Goal: Transaction & Acquisition: Purchase product/service

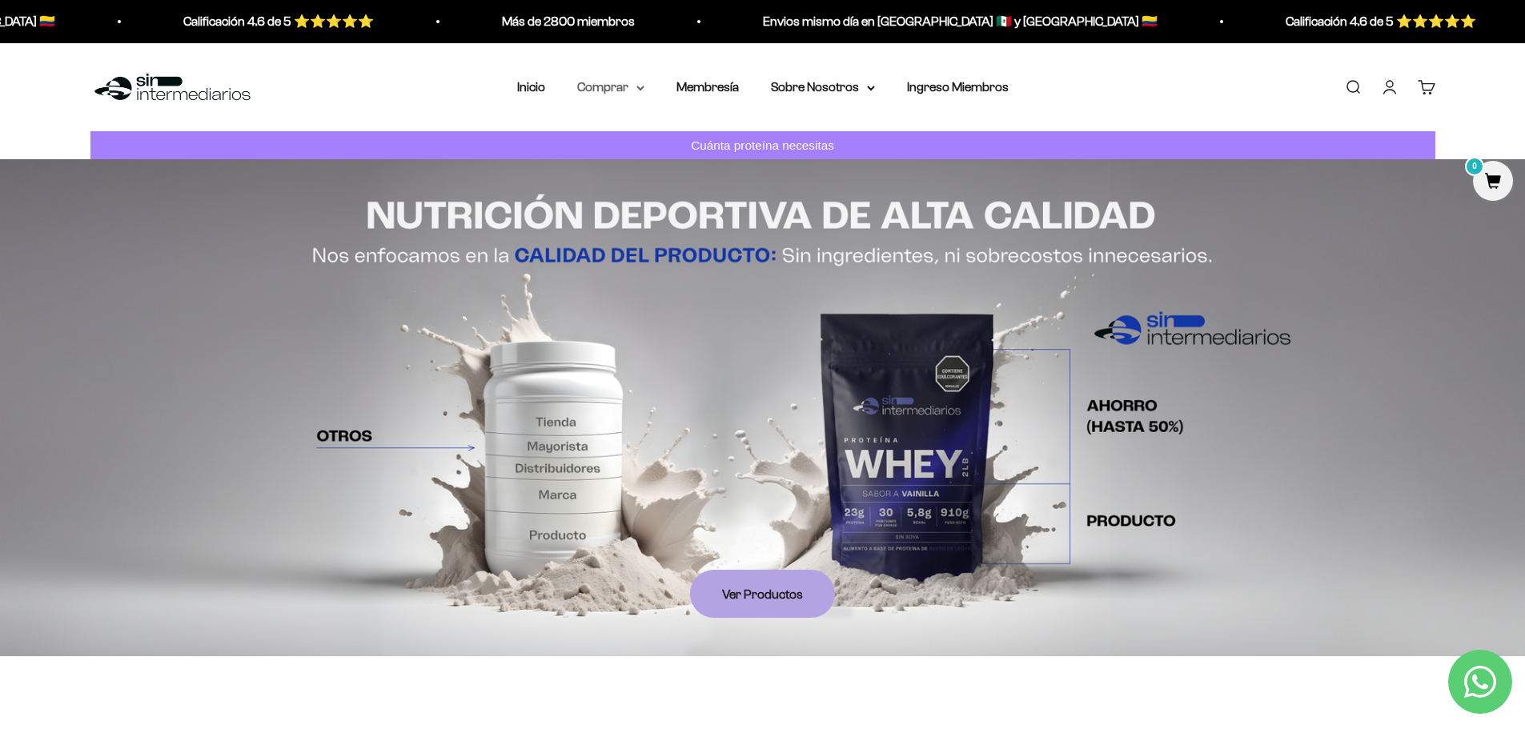
click at [596, 93] on summary "Comprar" at bounding box center [610, 87] width 67 height 21
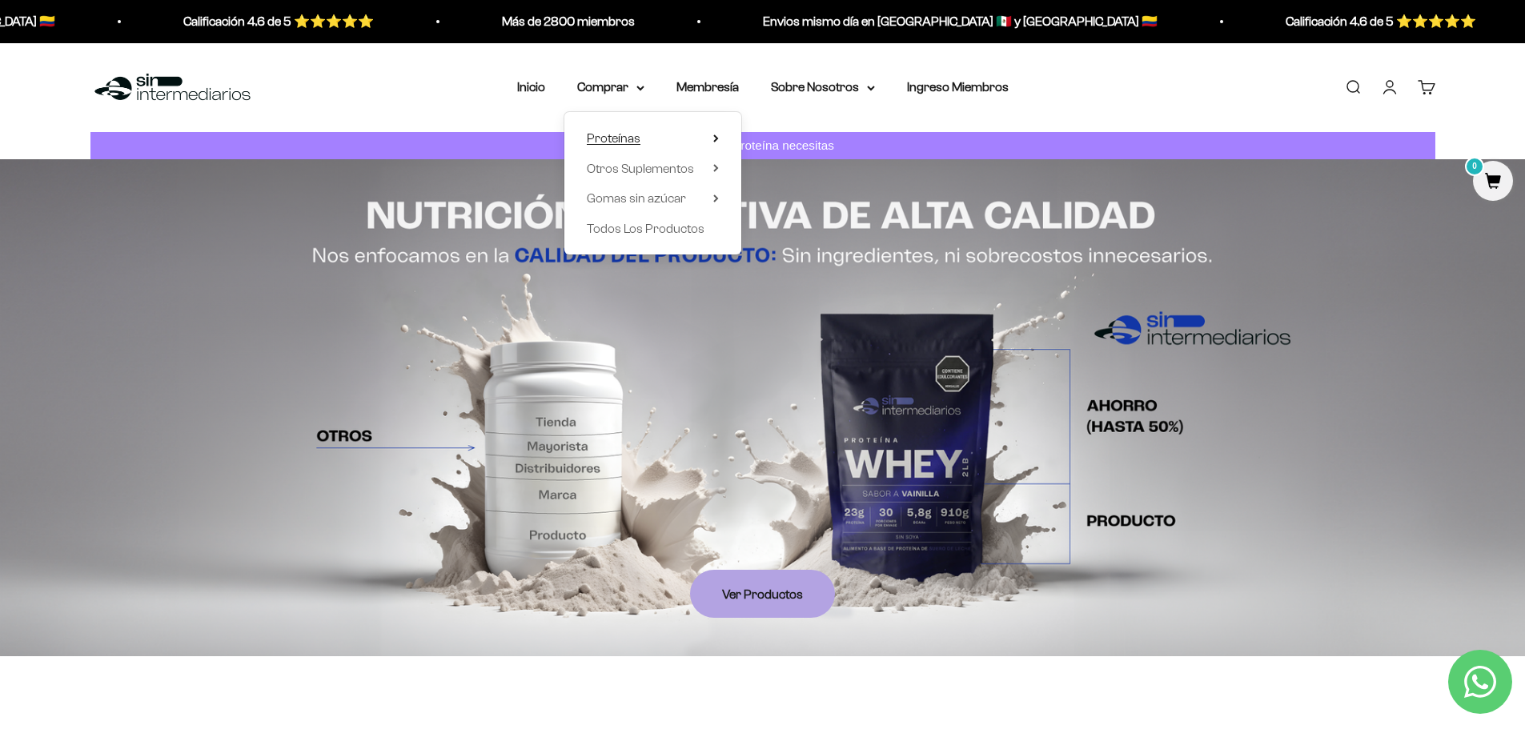
click at [605, 133] on span "Proteínas" at bounding box center [614, 138] width 54 height 14
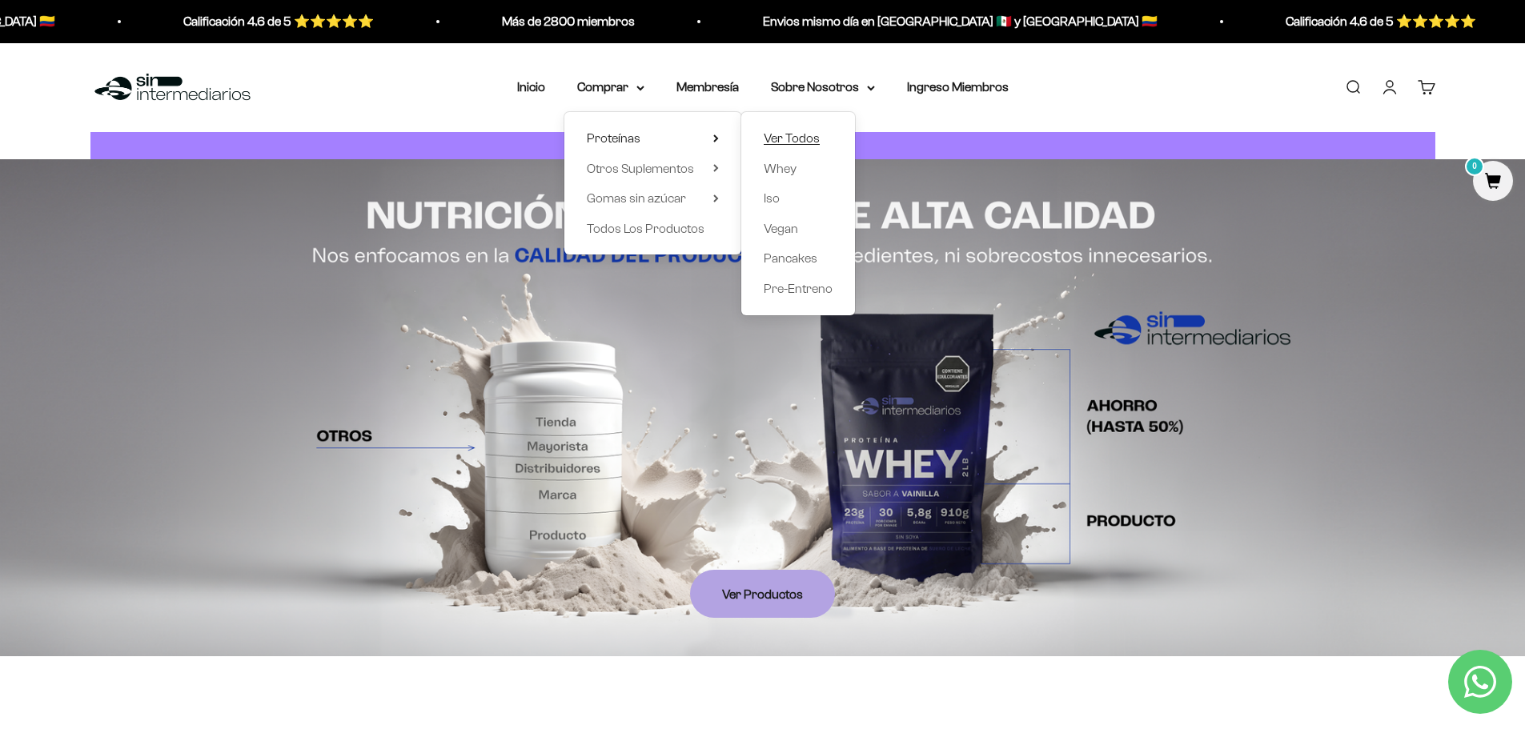
click at [812, 138] on span "Ver Todos" at bounding box center [792, 138] width 56 height 14
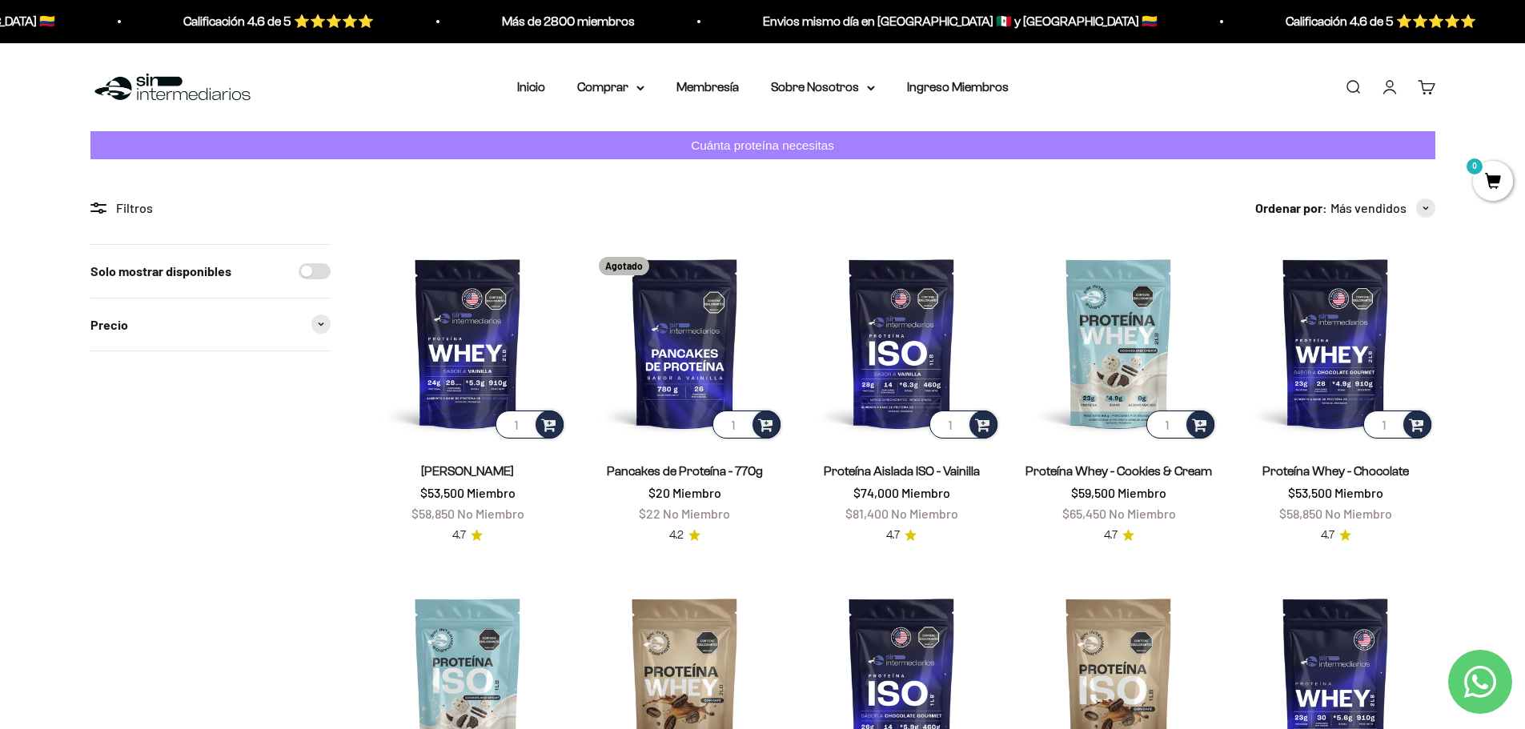
click at [322, 271] on input "Solo mostrar disponibles" at bounding box center [315, 271] width 32 height 16
checkbox input "true"
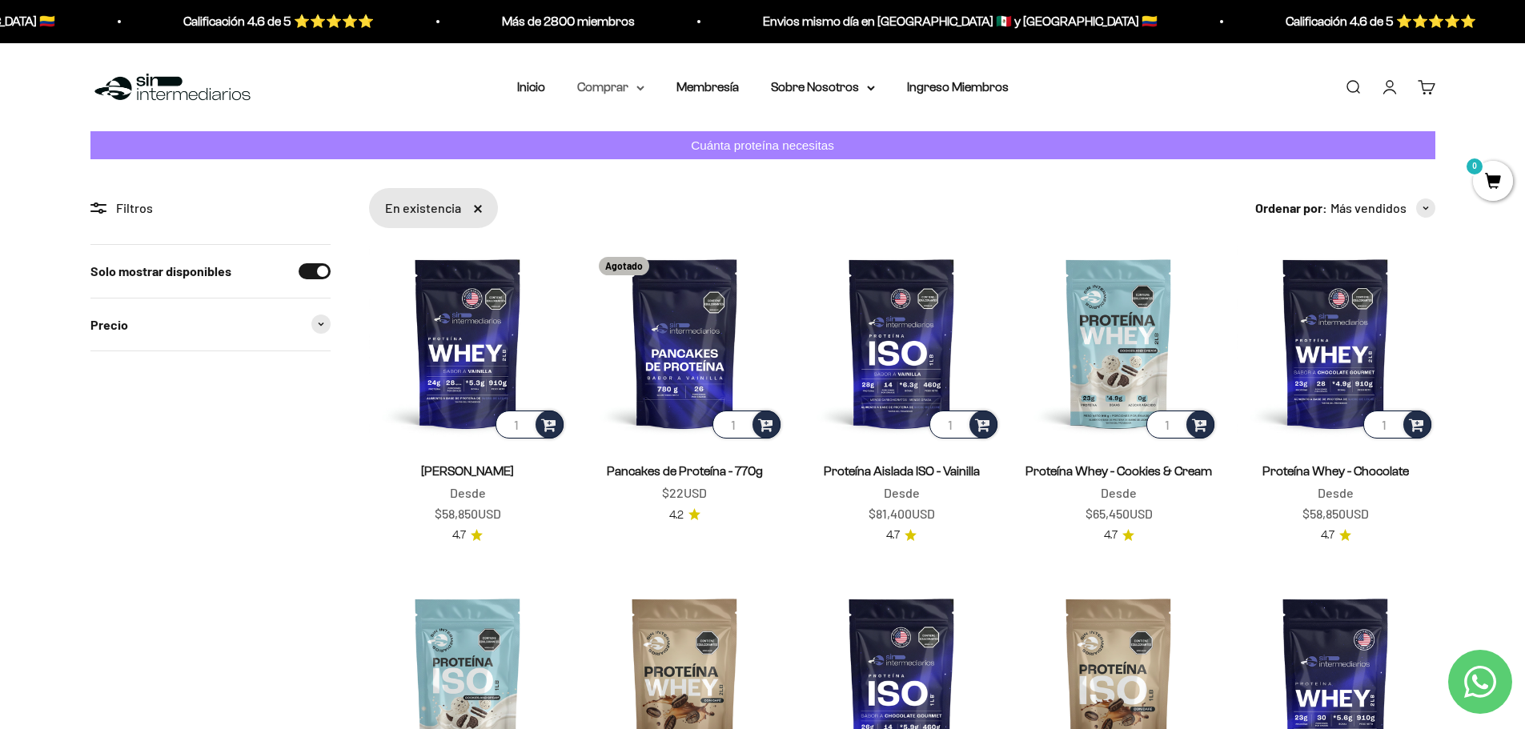
click at [608, 87] on summary "Comprar" at bounding box center [610, 87] width 67 height 21
click at [629, 165] on span "Otros Suplementos" at bounding box center [640, 168] width 107 height 14
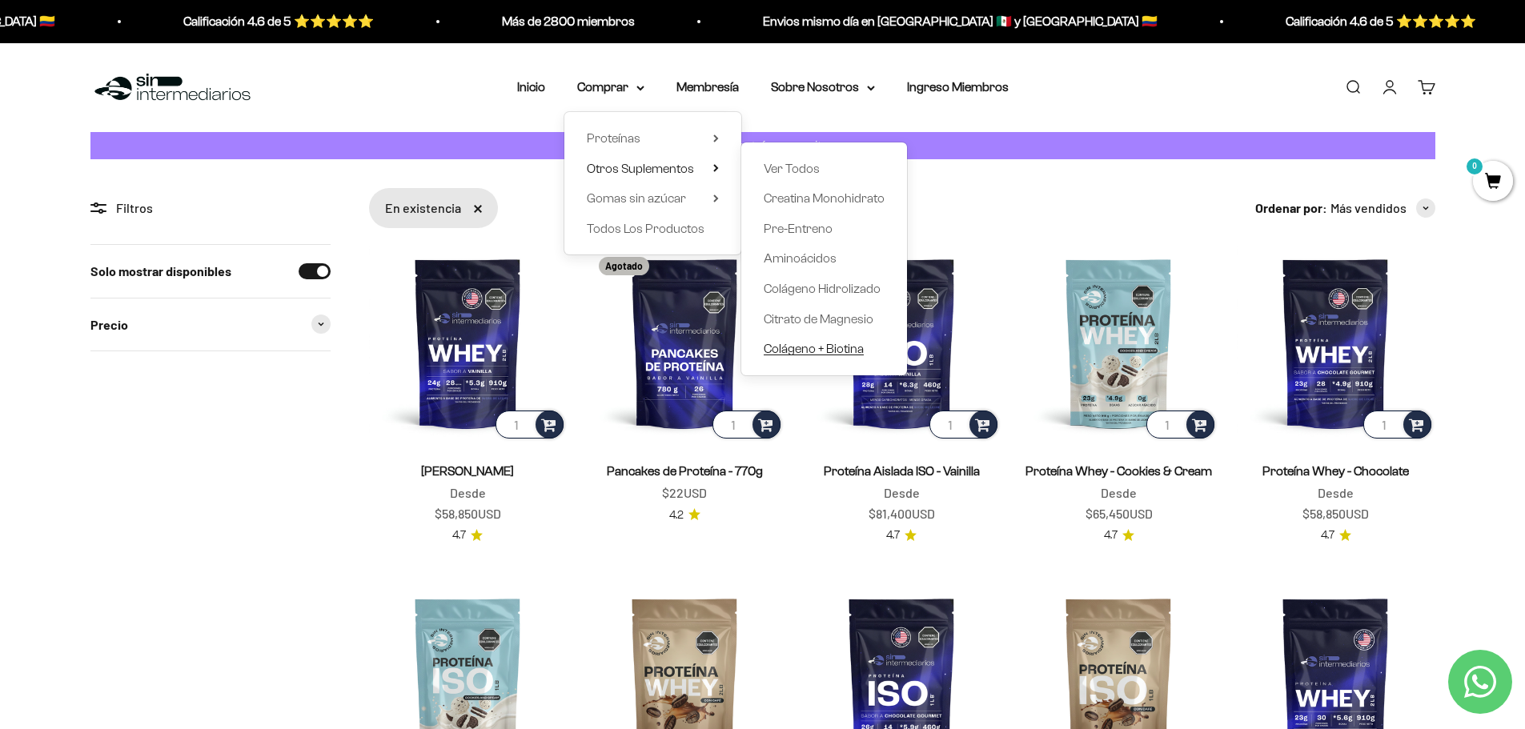
click at [796, 350] on span "Colágeno + Biotina" at bounding box center [814, 349] width 100 height 14
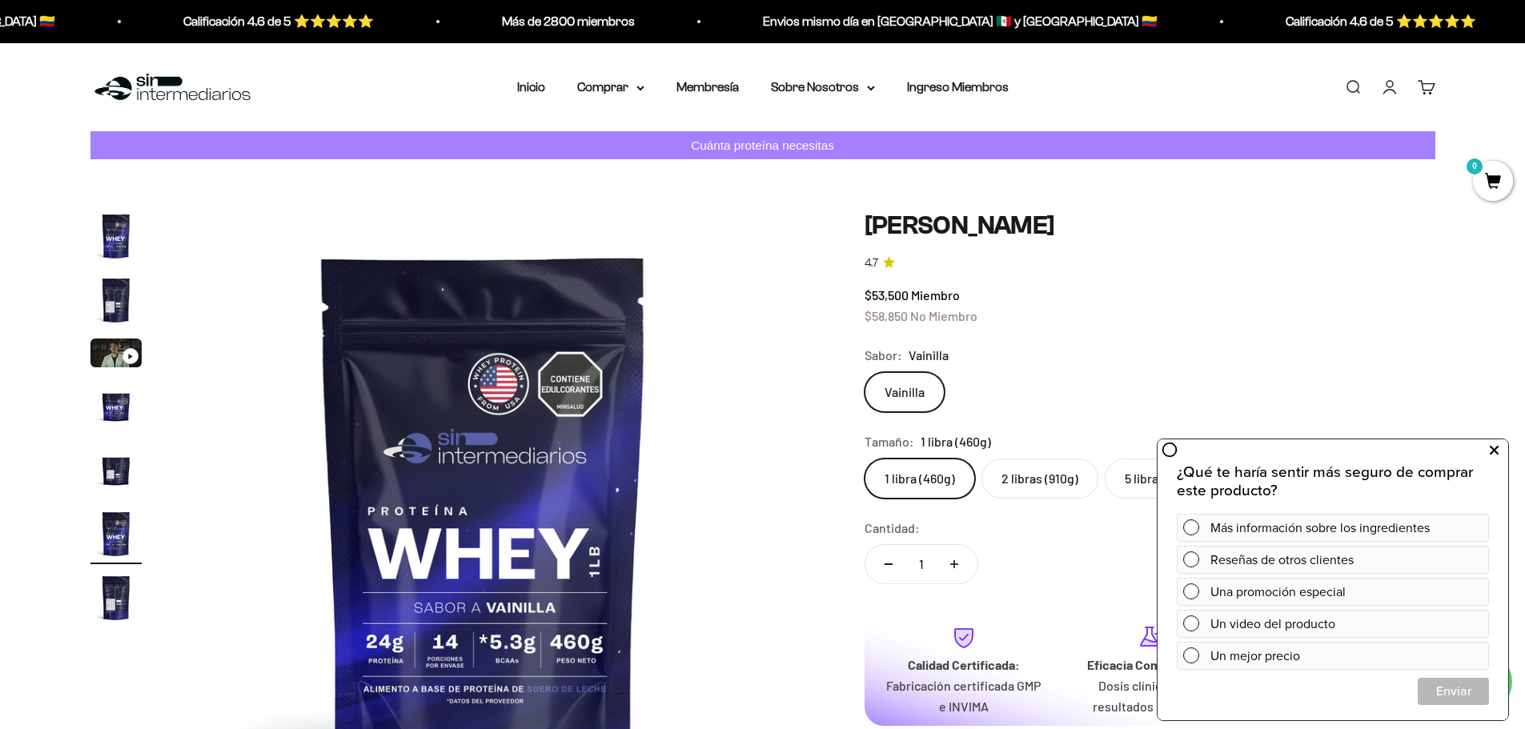
click at [1488, 451] on button at bounding box center [1493, 451] width 29 height 26
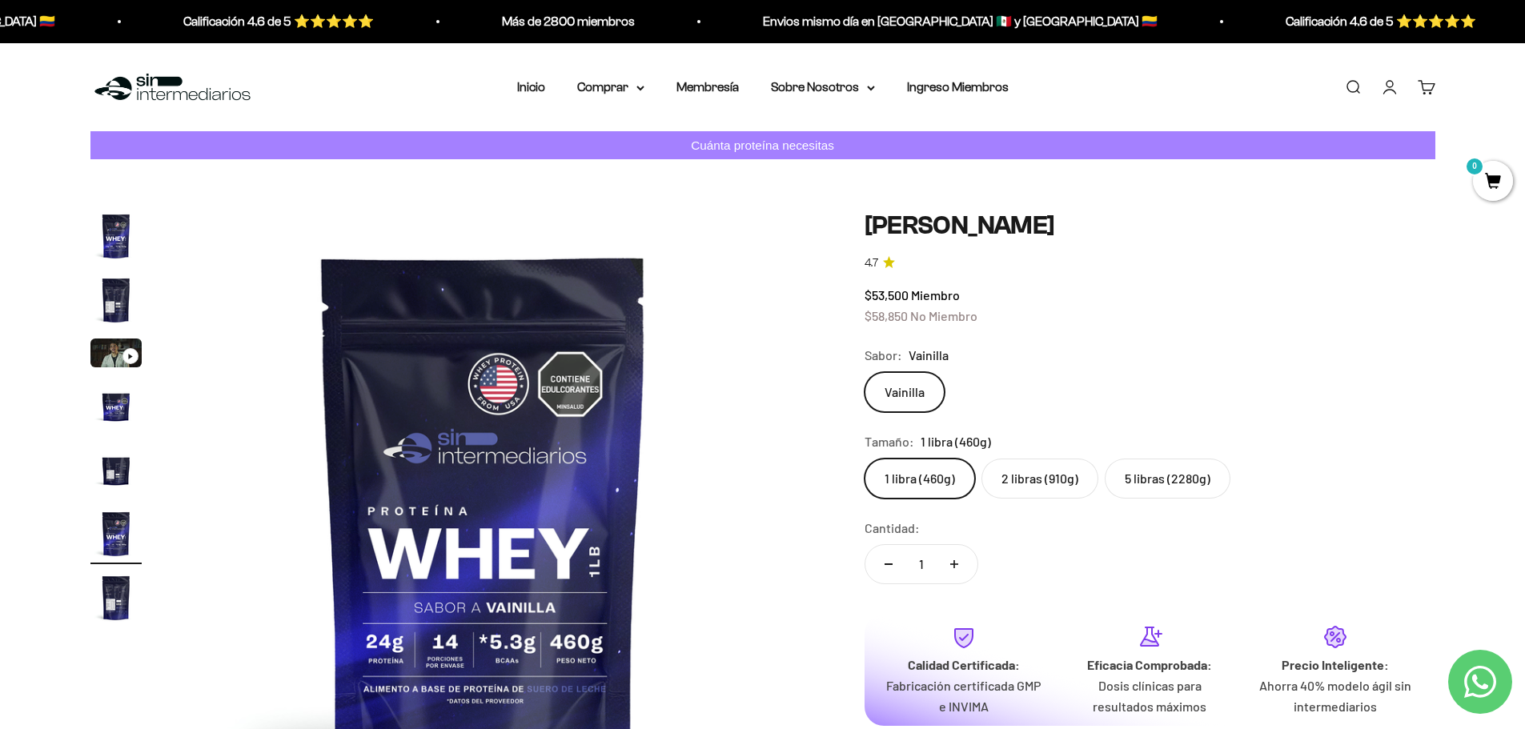
click at [1063, 487] on label "2 libras (910g)" at bounding box center [1039, 479] width 117 height 40
click at [865, 459] on input "2 libras (910g)" at bounding box center [864, 458] width 1 height 1
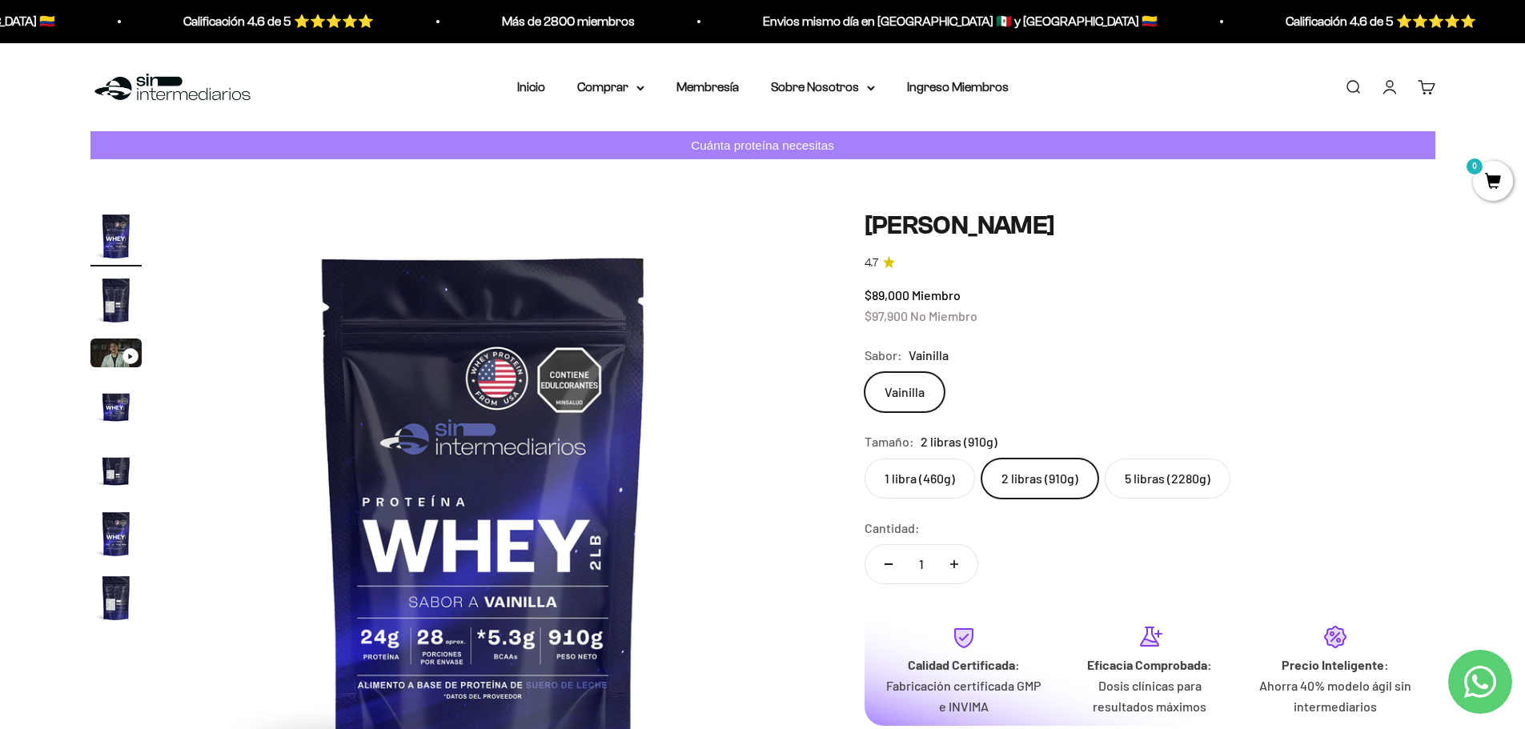
click at [1147, 475] on label "5 libras (2280g)" at bounding box center [1168, 479] width 126 height 40
click at [865, 459] on input "5 libras (2280g)" at bounding box center [864, 458] width 1 height 1
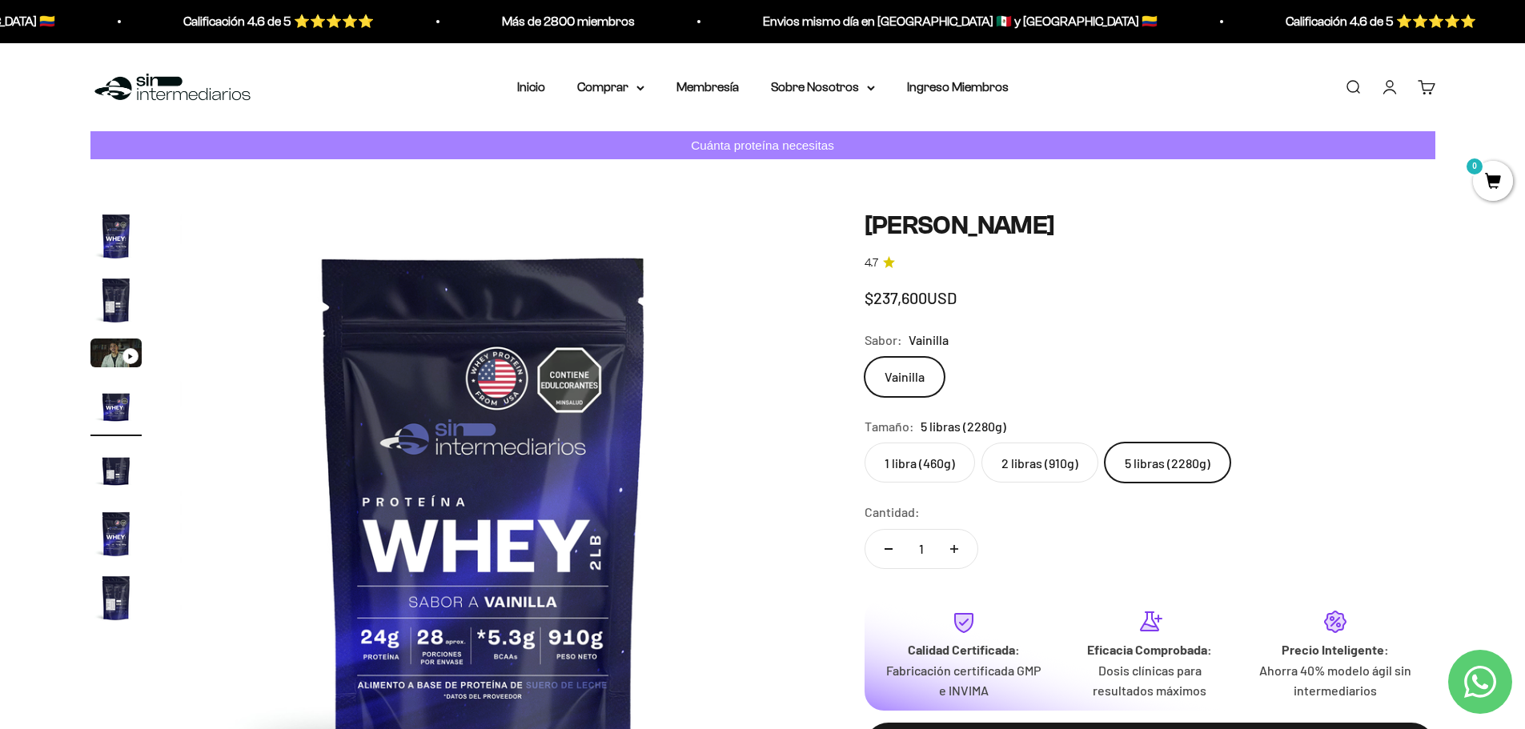
scroll to position [0, 1881]
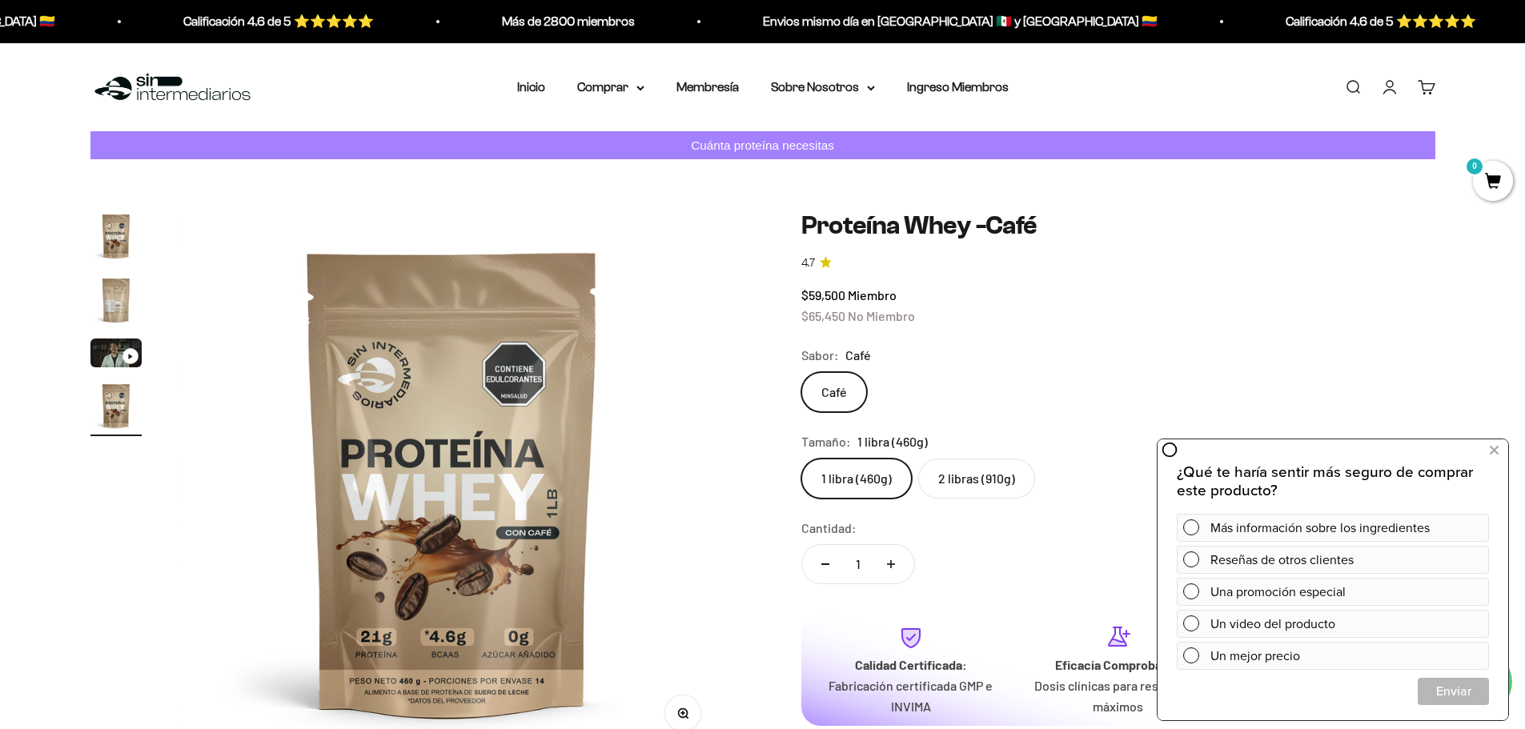
click at [973, 474] on label "2 libras (910g)" at bounding box center [976, 479] width 117 height 40
click at [801, 459] on input "2 libras (910g)" at bounding box center [800, 458] width 1 height 1
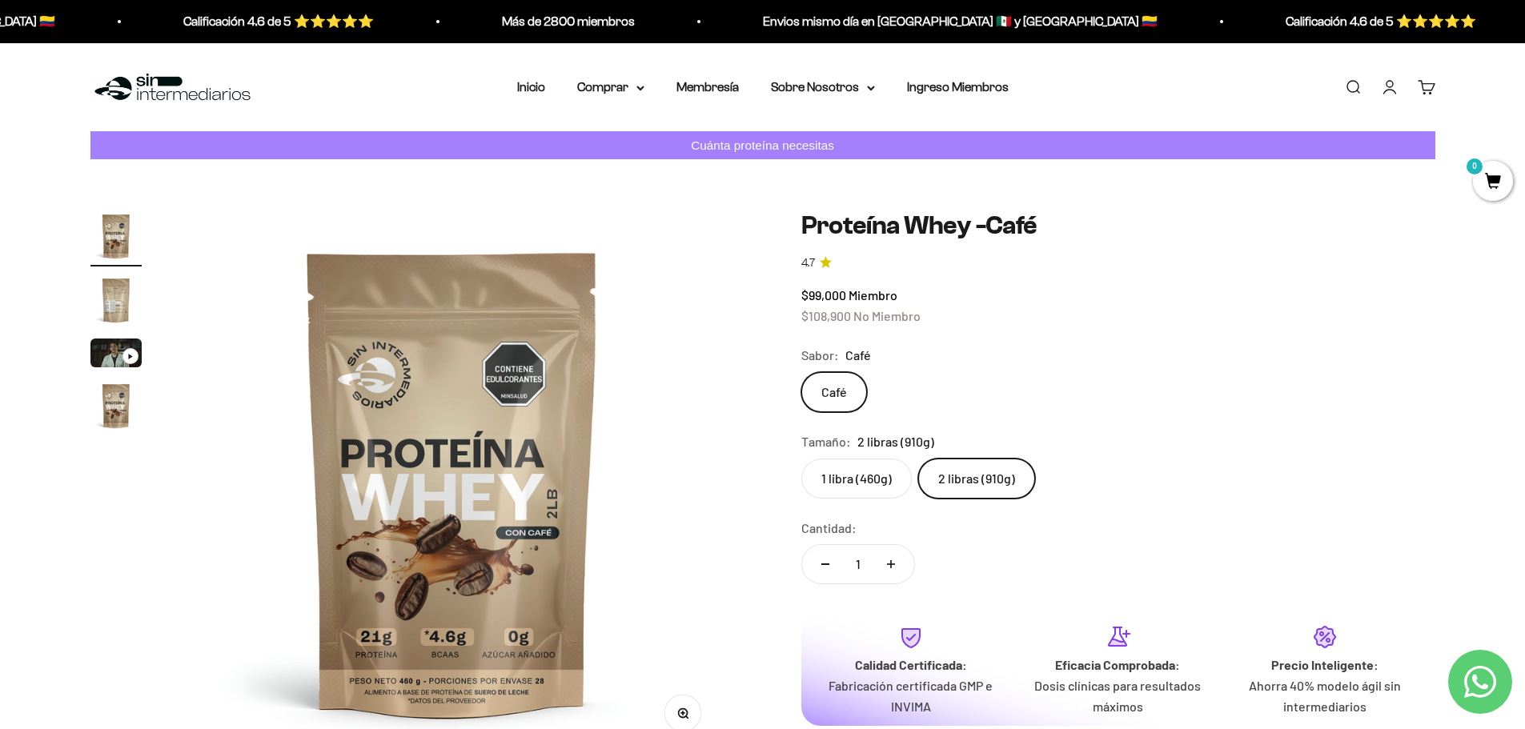
click at [996, 433] on div "Tamaño: 2 libras (910g)" at bounding box center [1118, 441] width 634 height 21
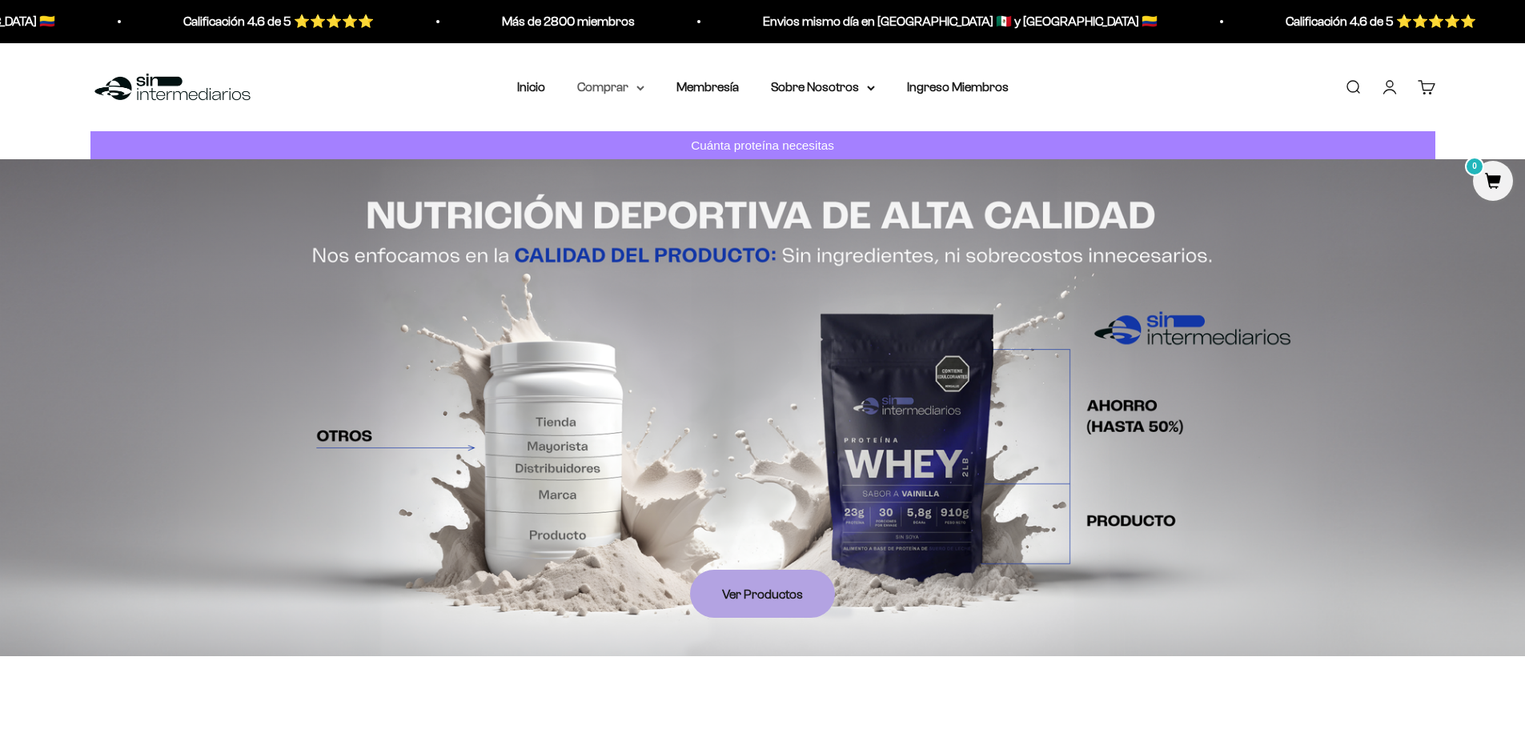
click at [627, 94] on summary "Comprar" at bounding box center [610, 87] width 67 height 21
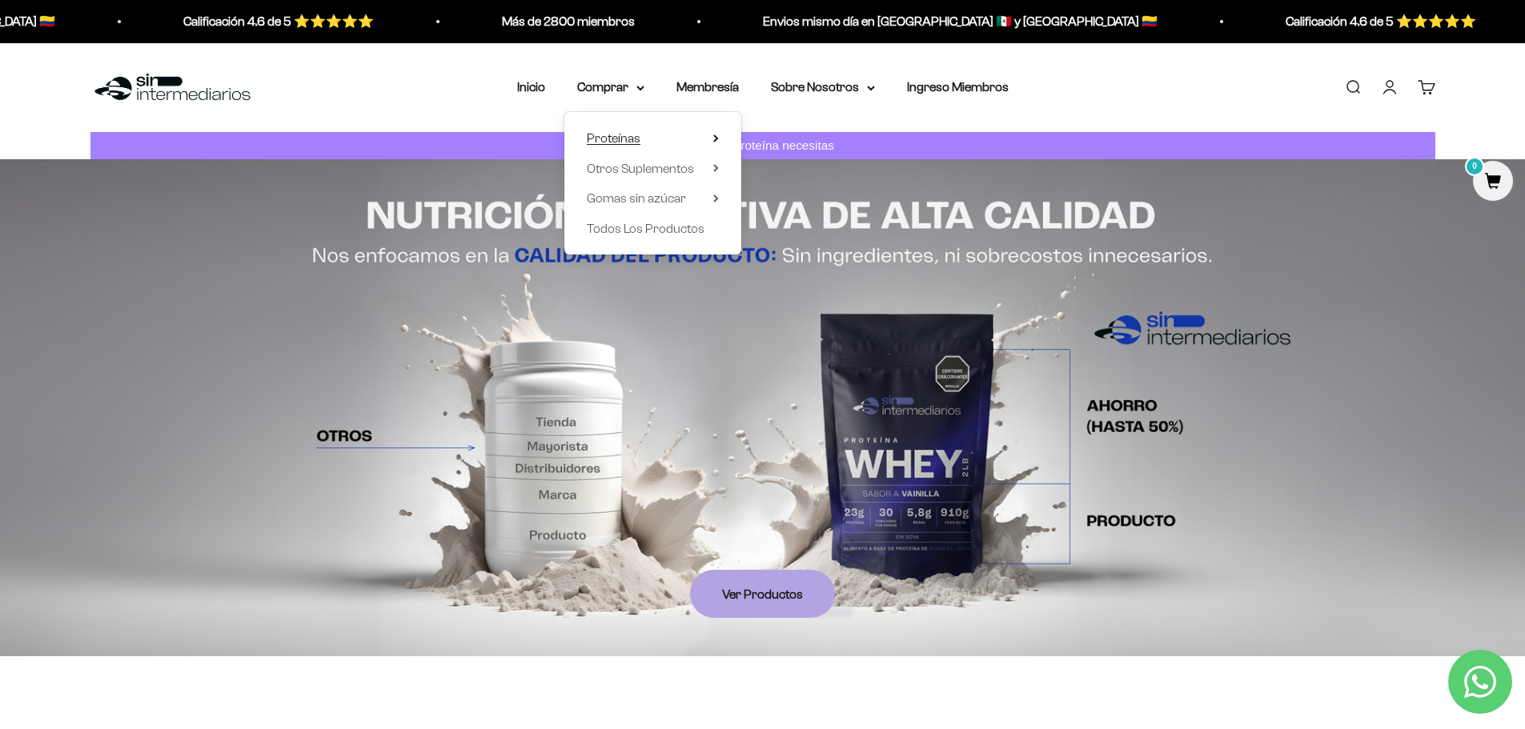
click at [628, 129] on span "Proteínas" at bounding box center [614, 138] width 54 height 21
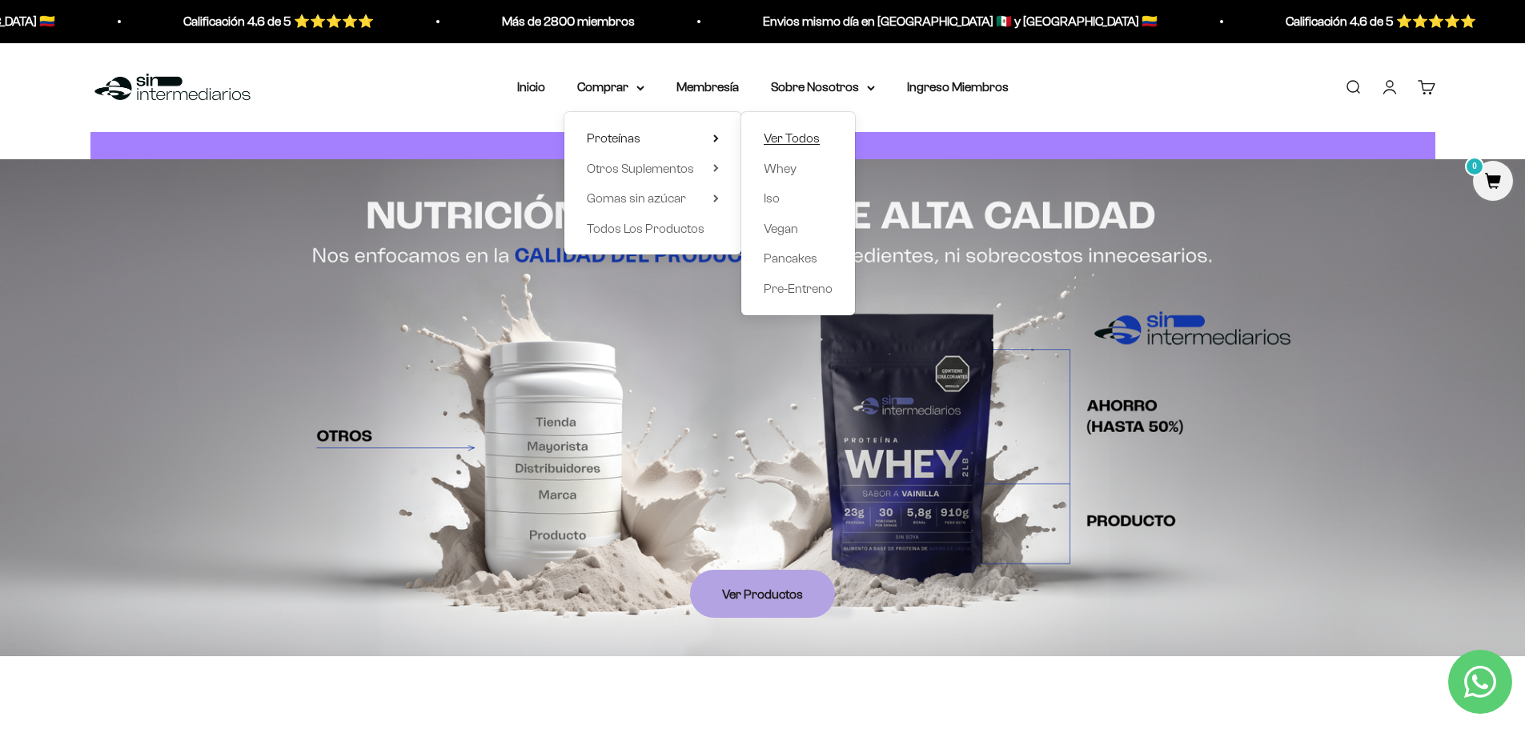
click at [803, 136] on span "Ver Todos" at bounding box center [792, 138] width 56 height 14
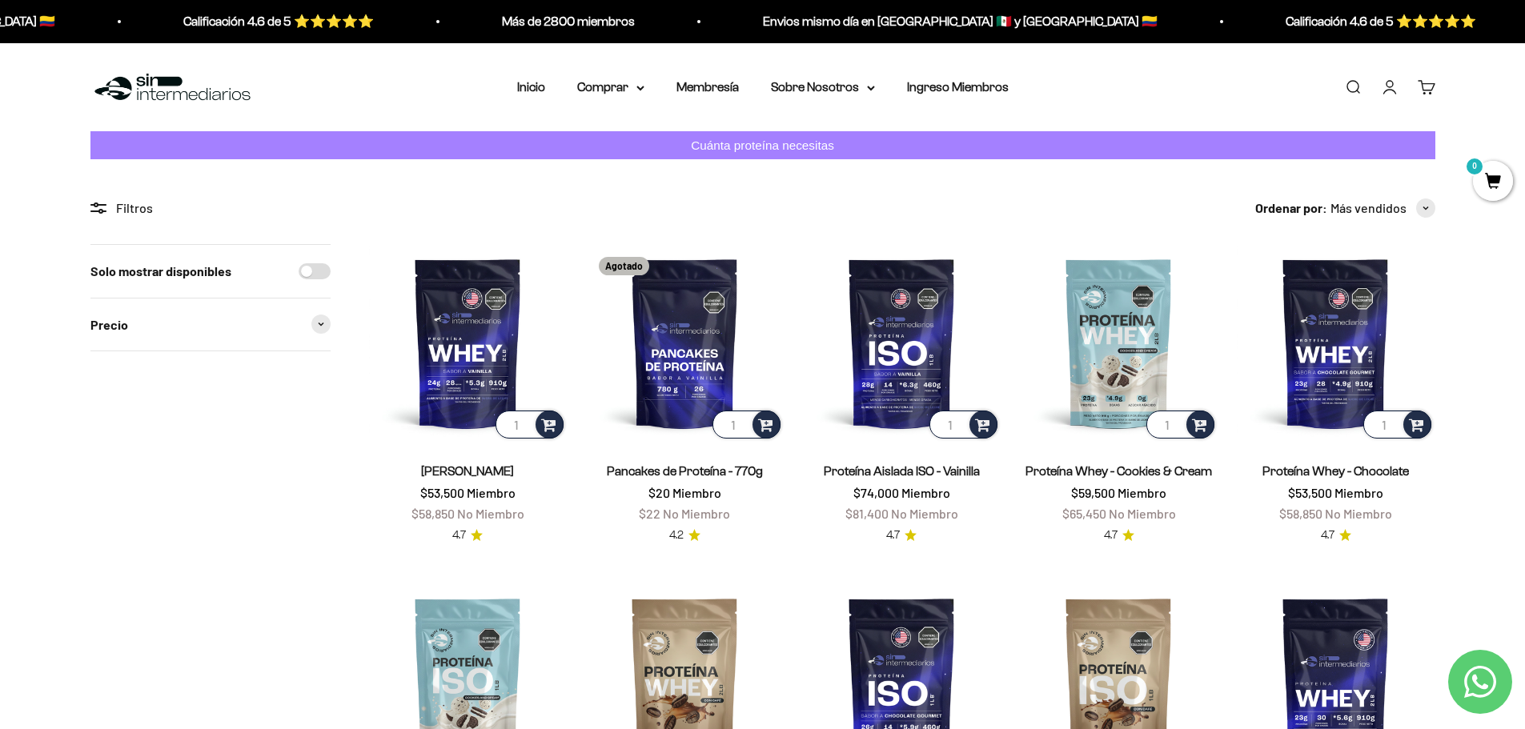
click at [339, 263] on div "Filtros Ordenar por Características Más vendidos Alfabéticamente, A-Z Alfabétic…" at bounding box center [762, 720] width 1345 height 1045
click at [319, 265] on input "Solo mostrar disponibles" at bounding box center [315, 271] width 32 height 16
checkbox input "true"
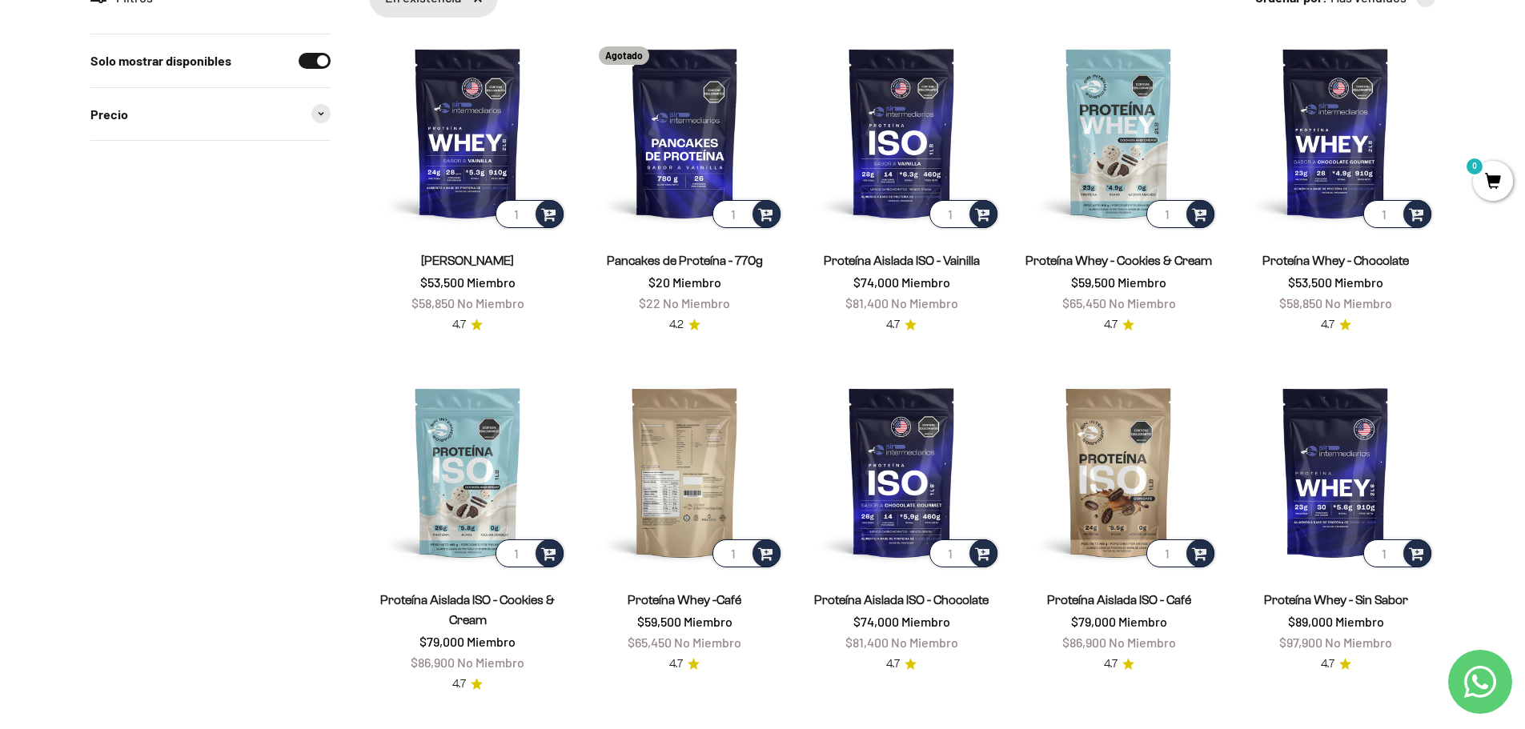
scroll to position [320, 0]
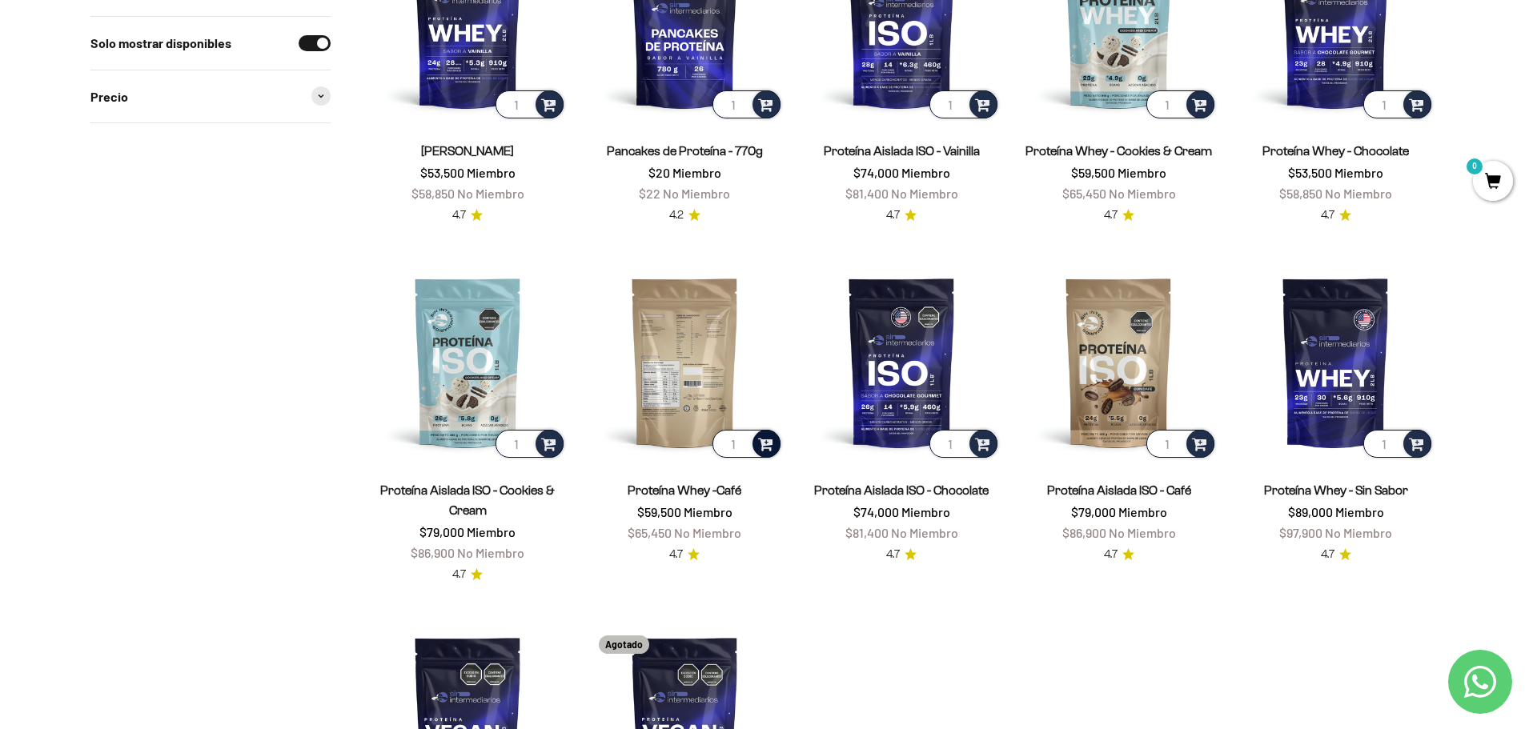
drag, startPoint x: 681, startPoint y: 387, endPoint x: 760, endPoint y: 442, distance: 95.9
click at [760, 442] on span at bounding box center [765, 443] width 15 height 18
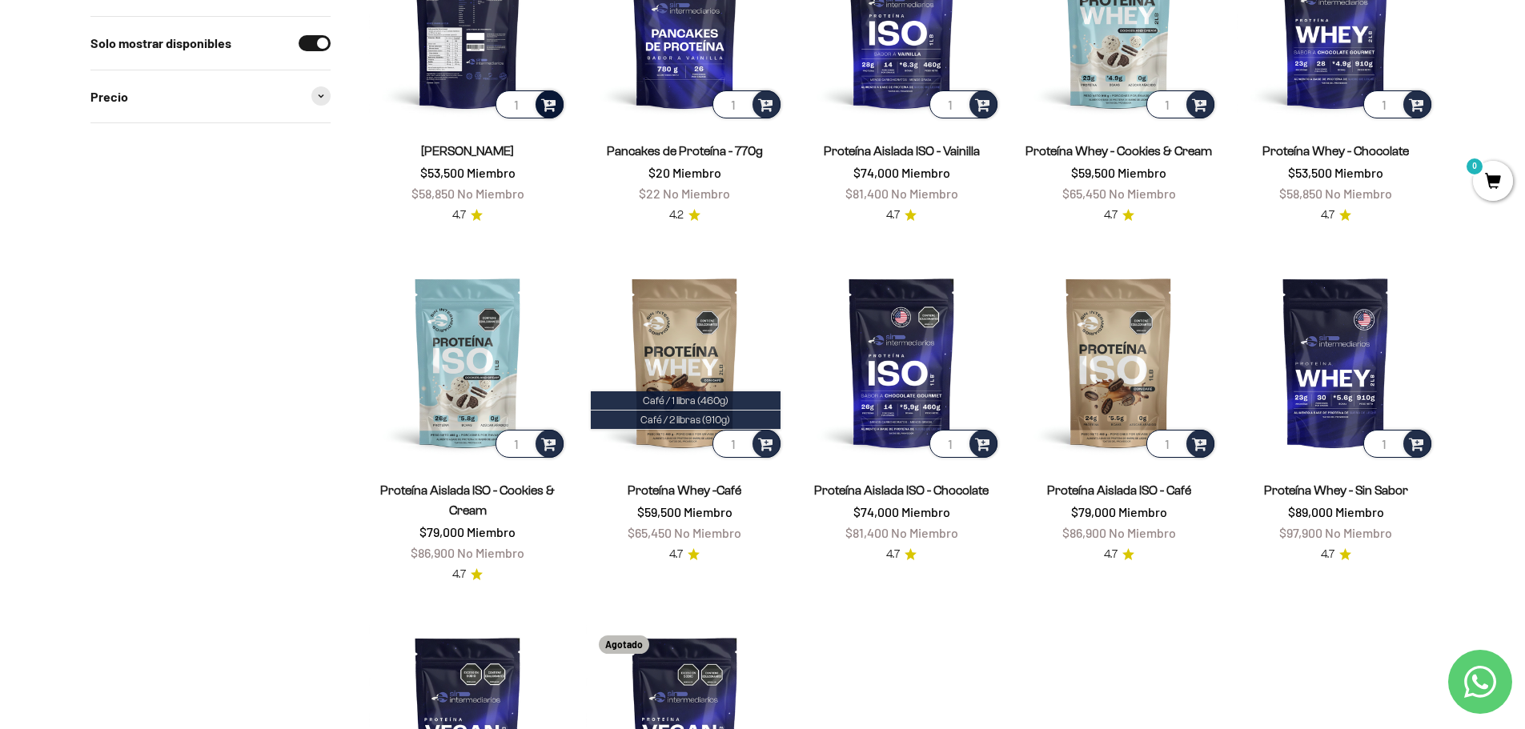
click at [550, 103] on span at bounding box center [548, 103] width 15 height 18
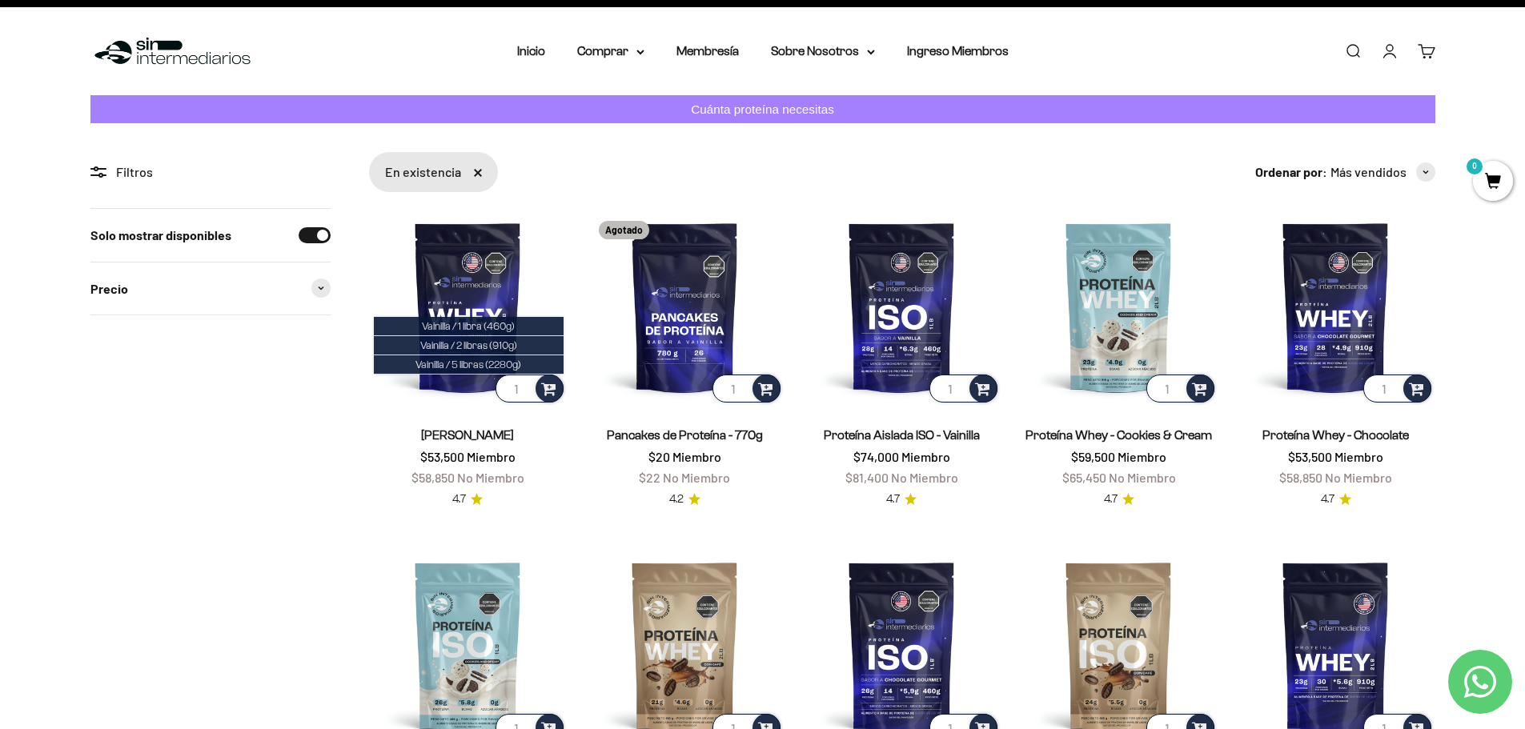
scroll to position [0, 0]
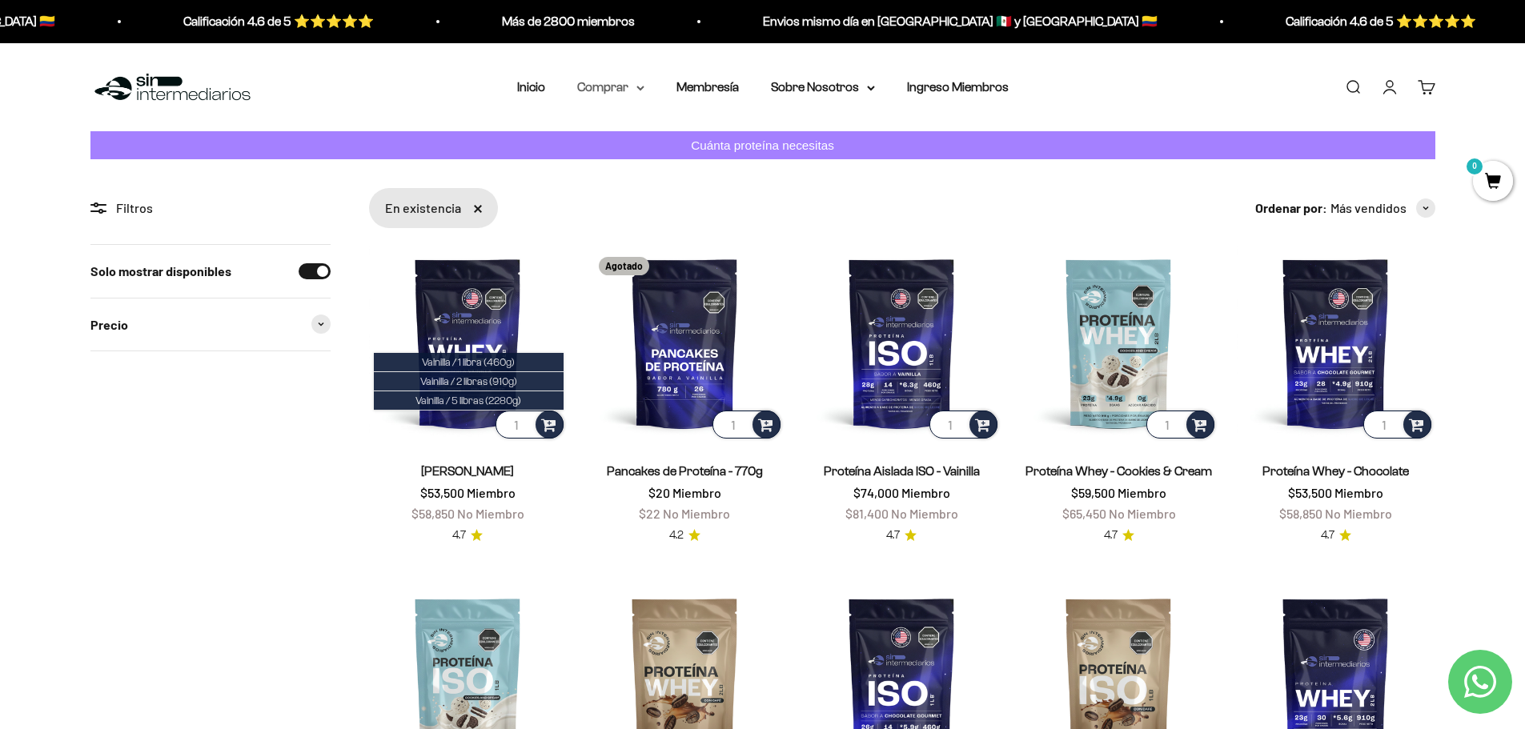
click at [600, 92] on summary "Comprar" at bounding box center [610, 87] width 67 height 21
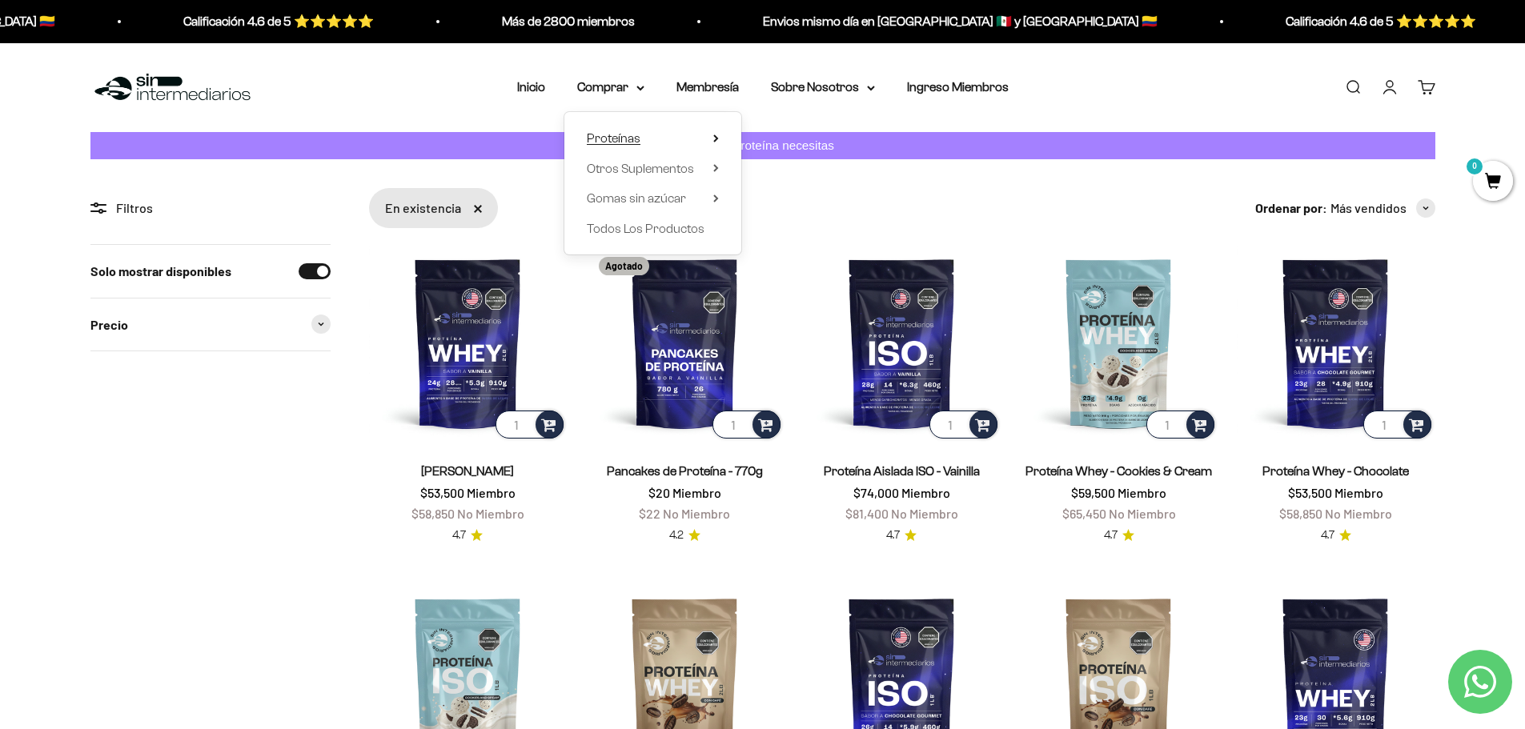
click at [660, 136] on summary "Proteínas" at bounding box center [653, 138] width 132 height 21
click at [668, 166] on span "Otros Suplementos" at bounding box center [640, 168] width 107 height 14
click at [674, 195] on span "Gomas sin azúcar" at bounding box center [636, 198] width 99 height 14
click at [670, 172] on span "Otros Suplementos" at bounding box center [640, 168] width 107 height 14
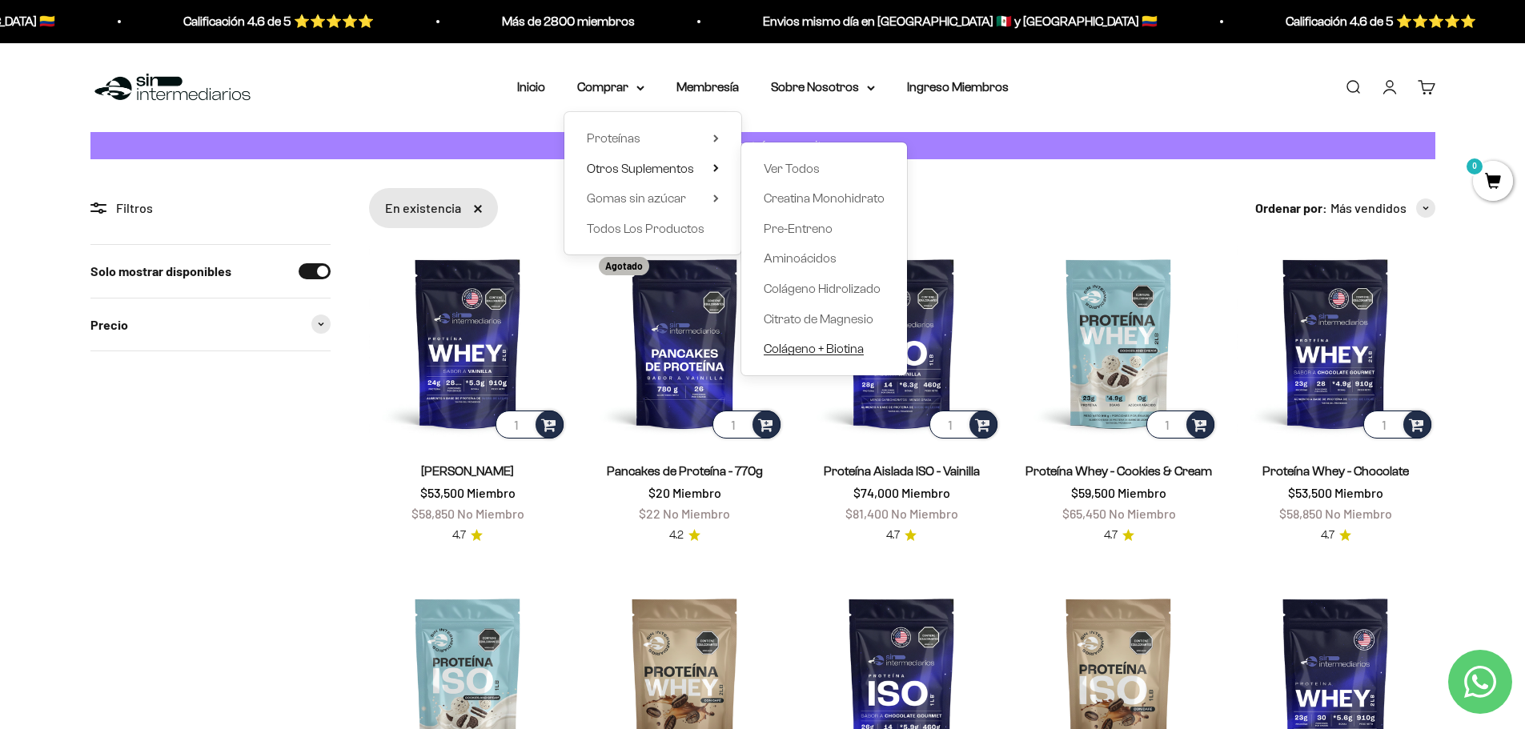
click at [796, 345] on span "Colágeno + Biotina" at bounding box center [814, 349] width 100 height 14
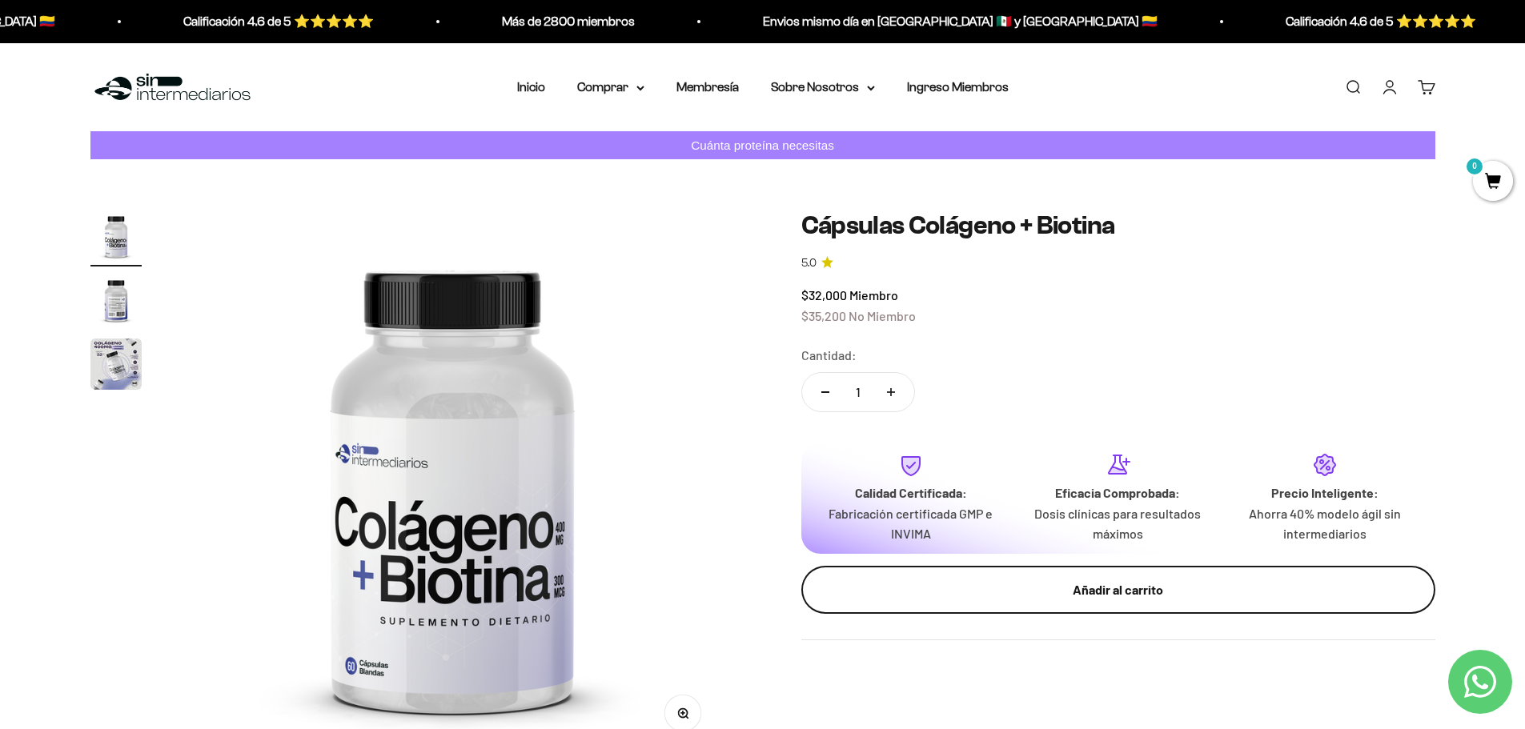
click at [1034, 590] on div "Añadir al carrito" at bounding box center [1118, 590] width 570 height 21
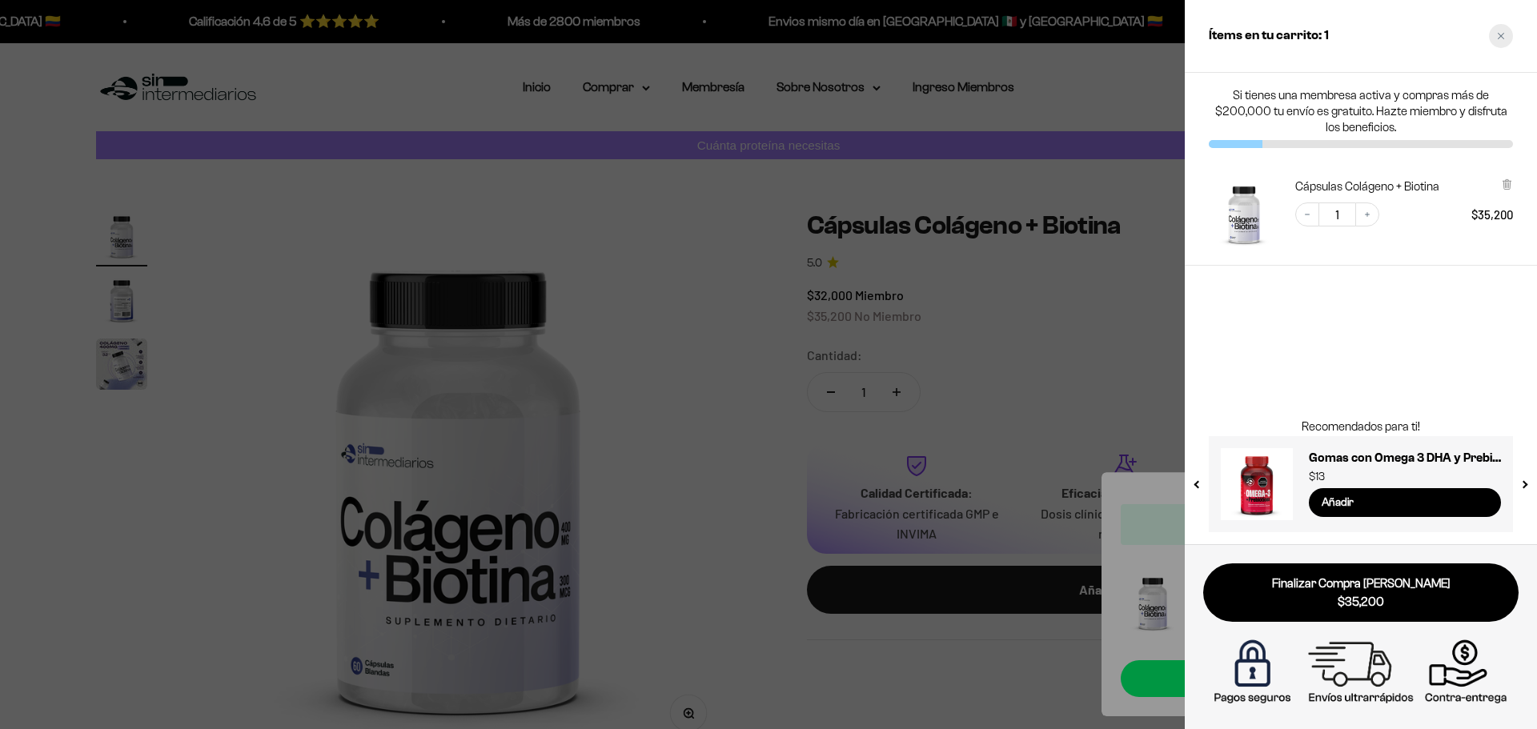
click at [1501, 35] on icon "Close cart" at bounding box center [1501, 36] width 8 height 8
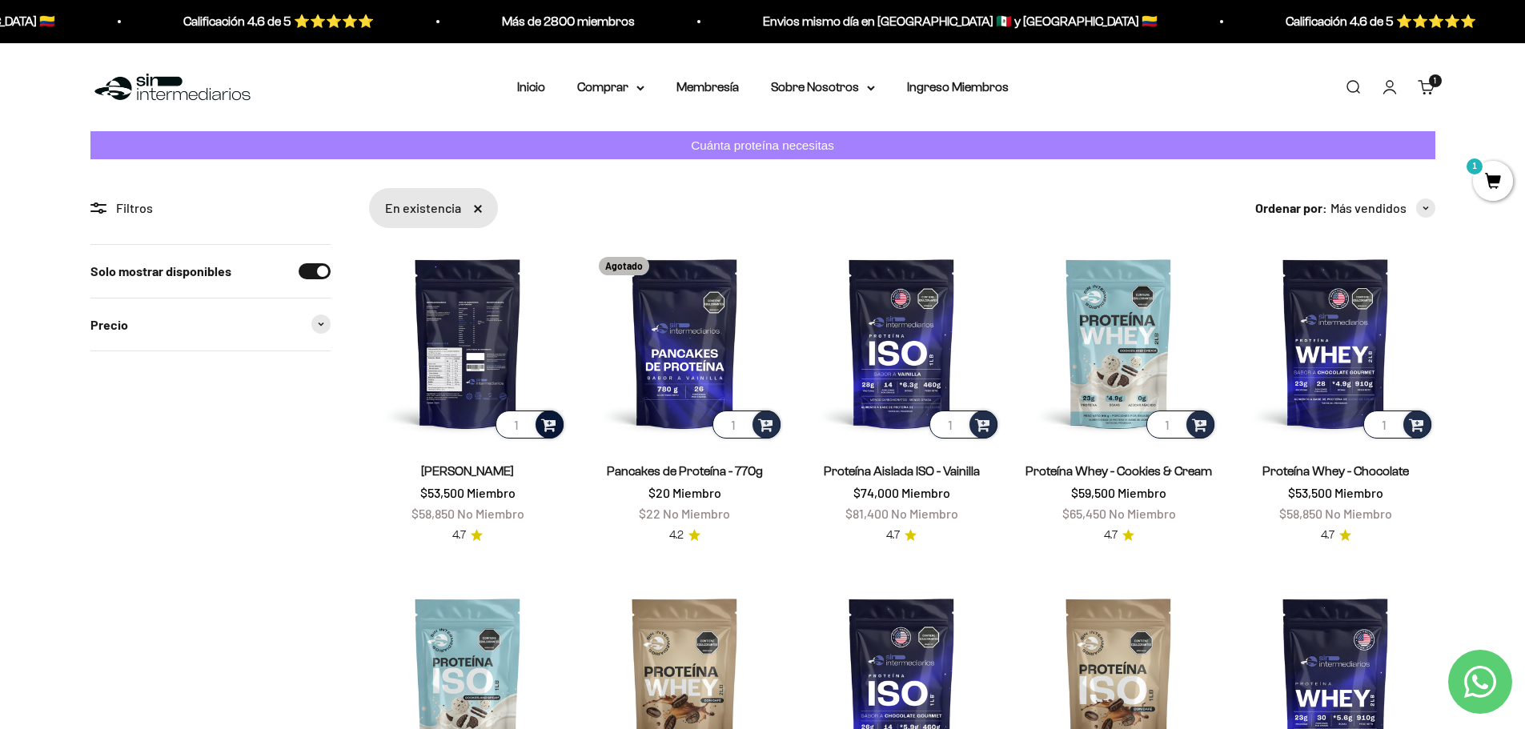
click at [551, 423] on span at bounding box center [548, 424] width 15 height 18
click at [447, 363] on span "Vainilla / 1 libra (460g)" at bounding box center [468, 362] width 93 height 12
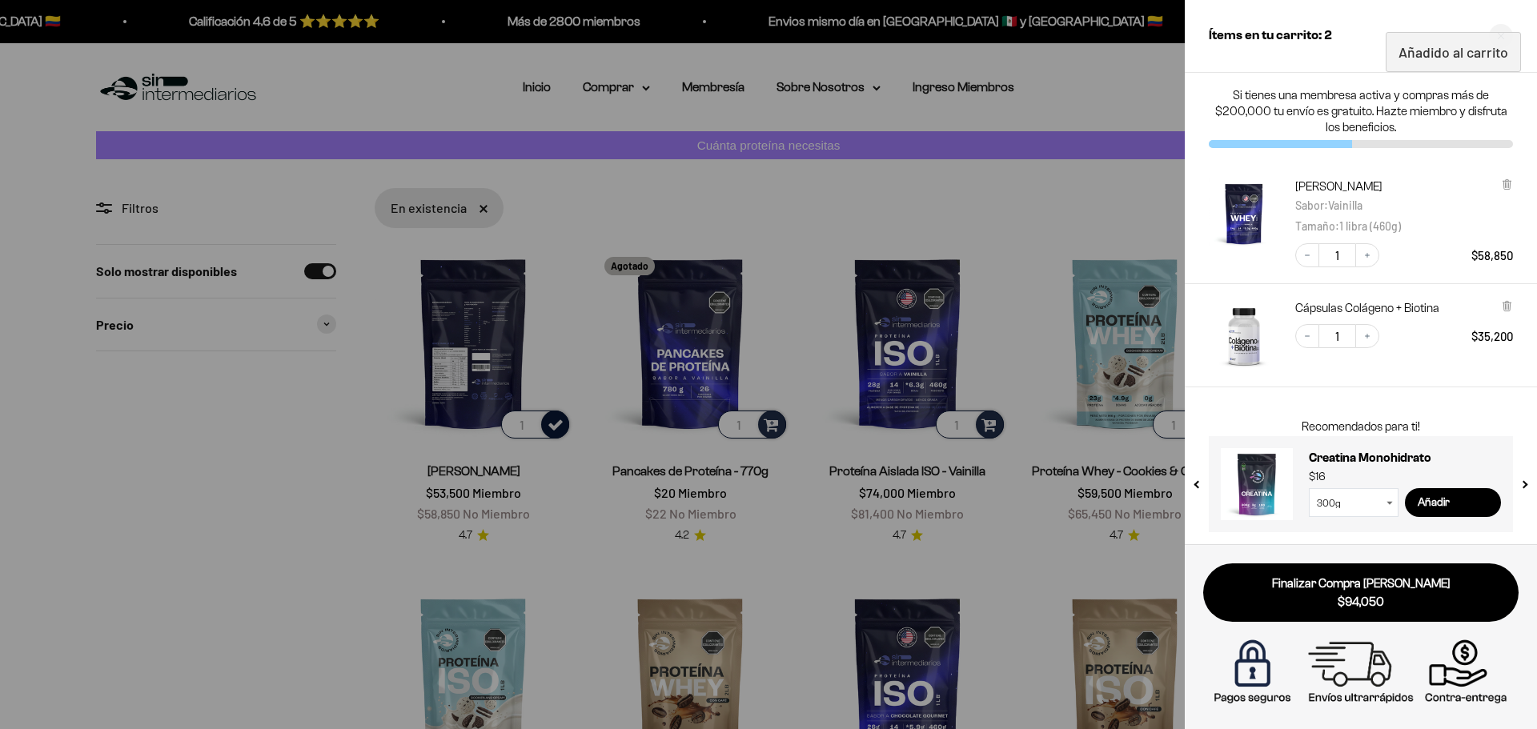
click at [696, 527] on div at bounding box center [768, 364] width 1537 height 729
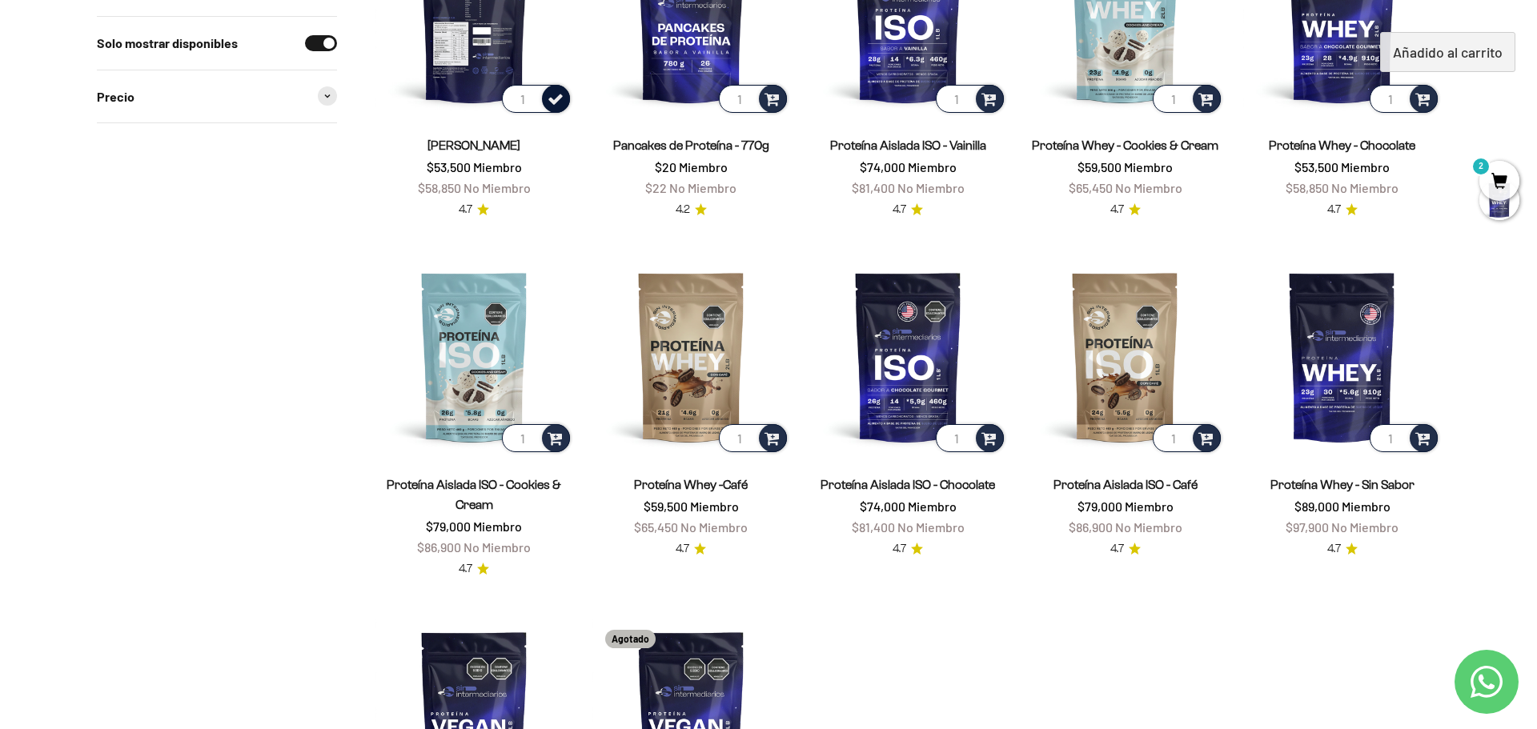
scroll to position [400, 0]
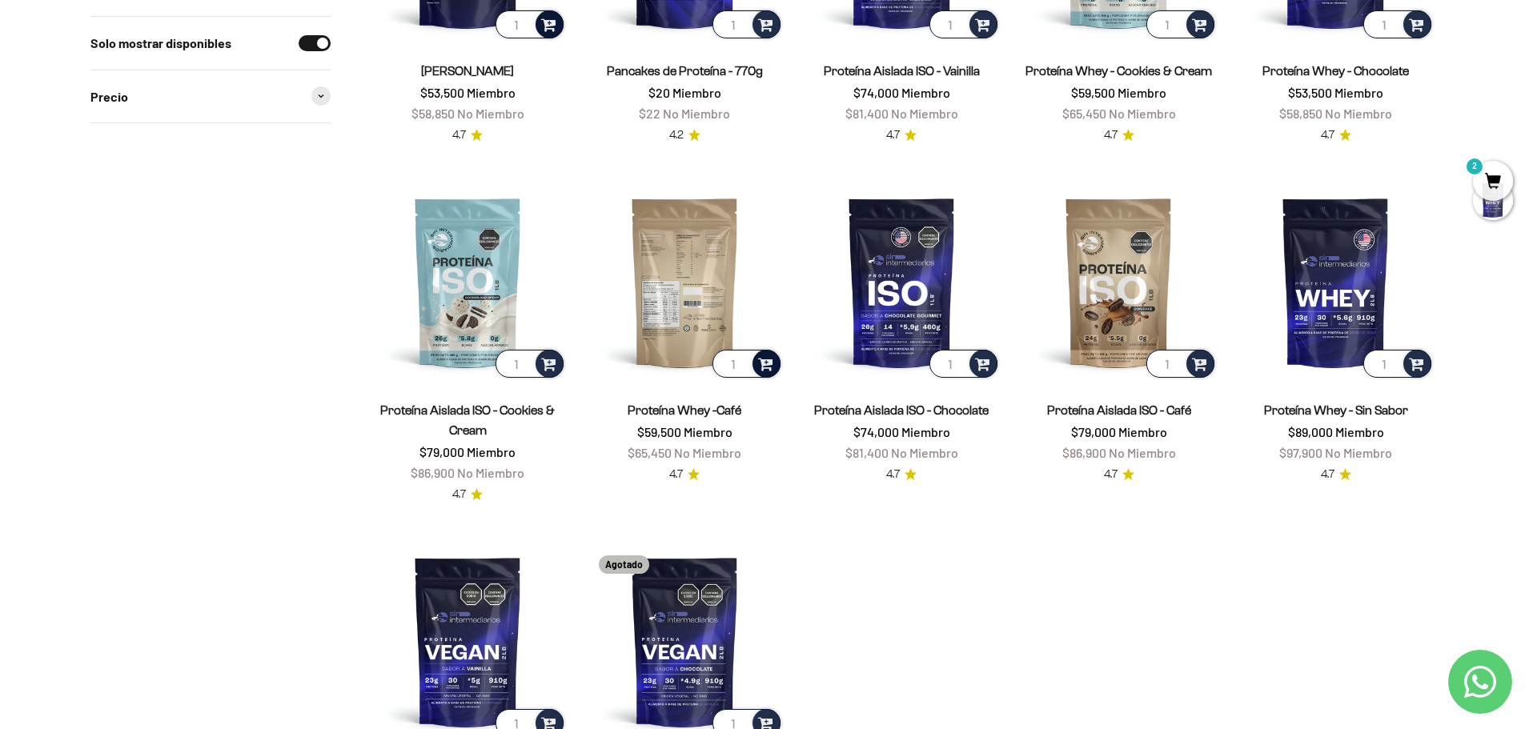
click at [764, 358] on span at bounding box center [765, 363] width 15 height 18
click at [665, 318] on span "Café / 1 libra (460g)" at bounding box center [686, 321] width 86 height 12
